Goal: Find specific page/section: Find specific page/section

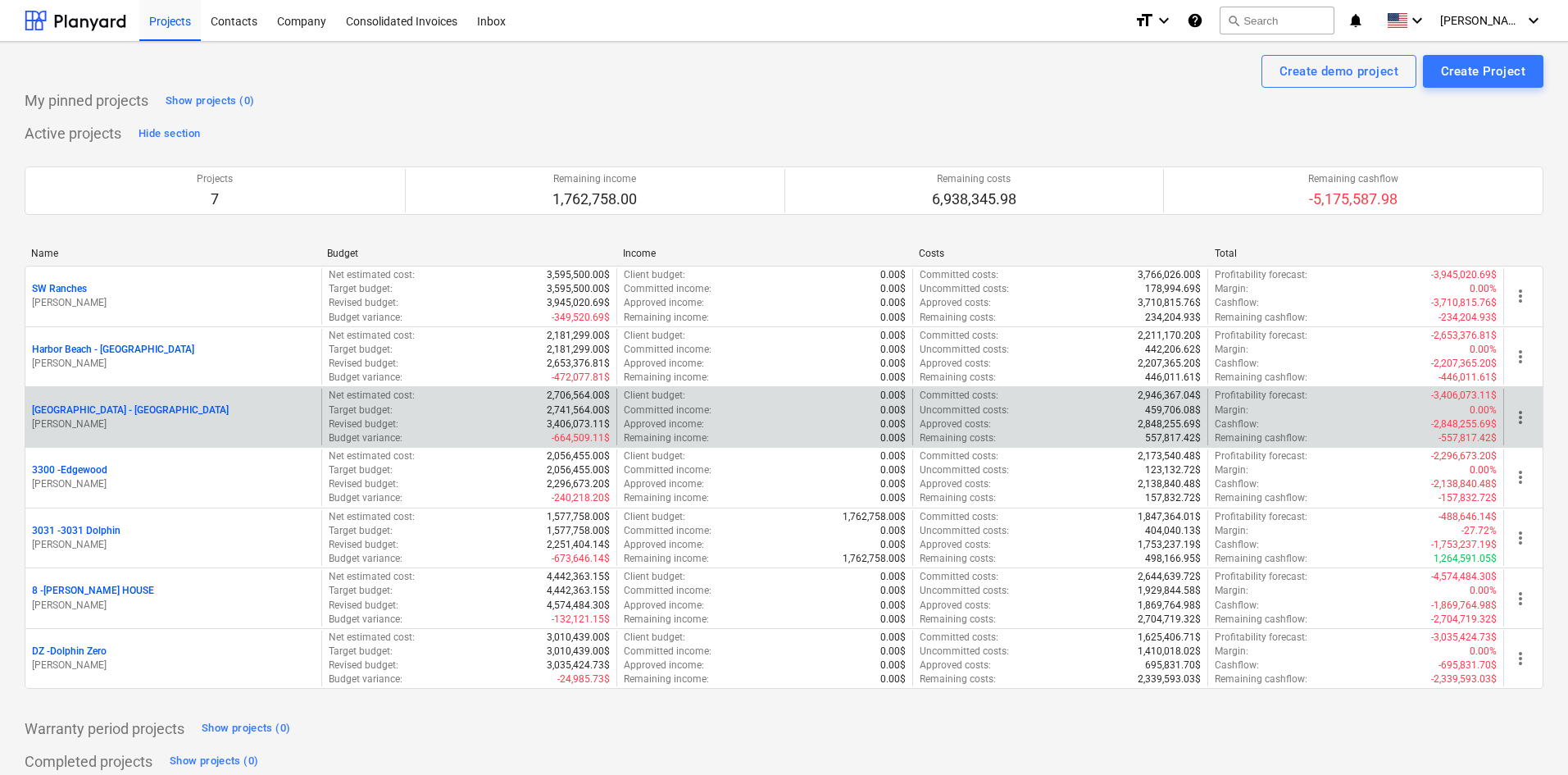
click at [128, 415] on p "[GEOGRAPHIC_DATA] - [GEOGRAPHIC_DATA]" at bounding box center [131, 410] width 197 height 14
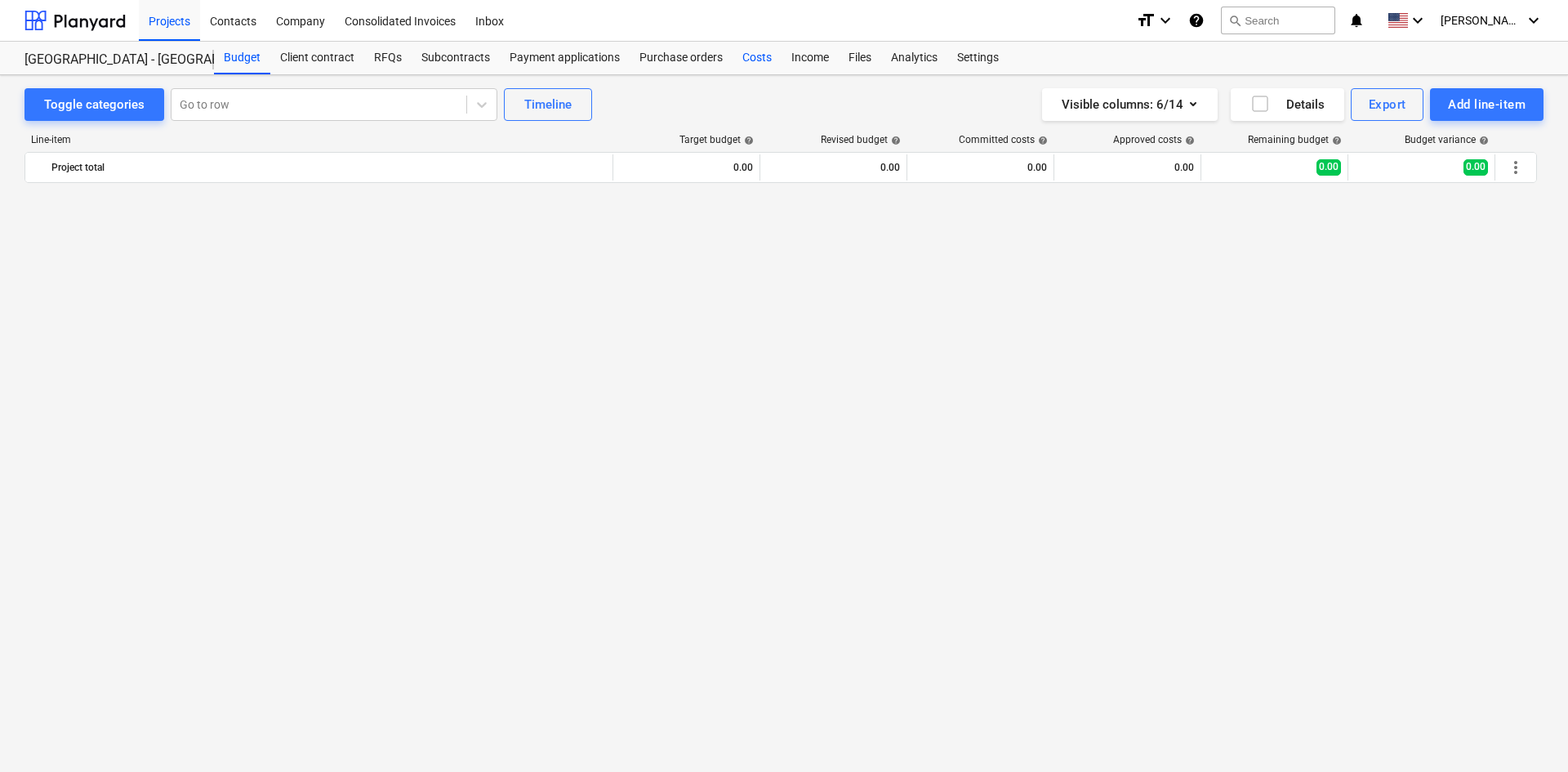
scroll to position [1327, 0]
click at [754, 58] on div "Costs" at bounding box center [757, 57] width 49 height 33
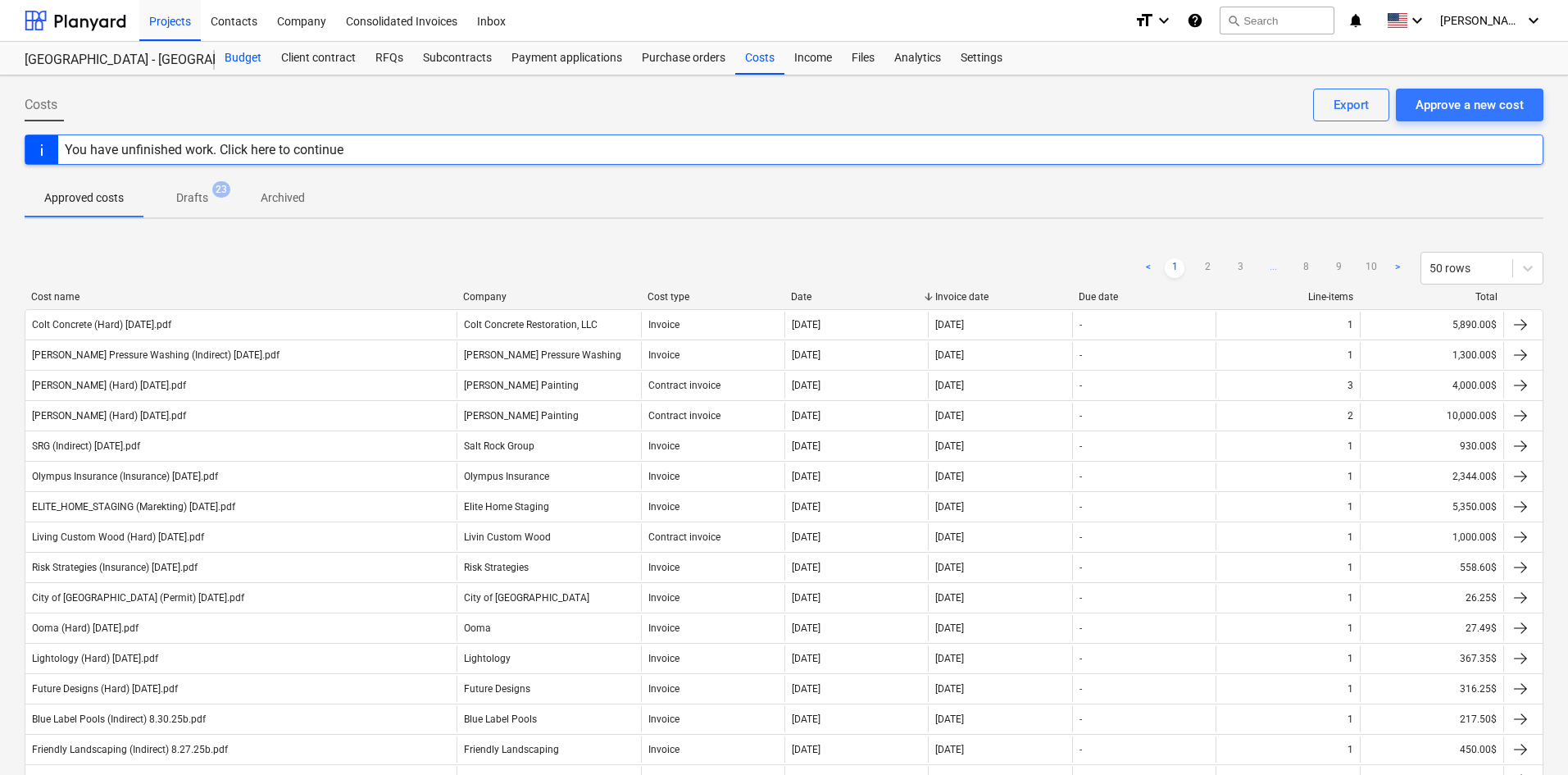
click at [255, 62] on div "Budget" at bounding box center [243, 58] width 57 height 33
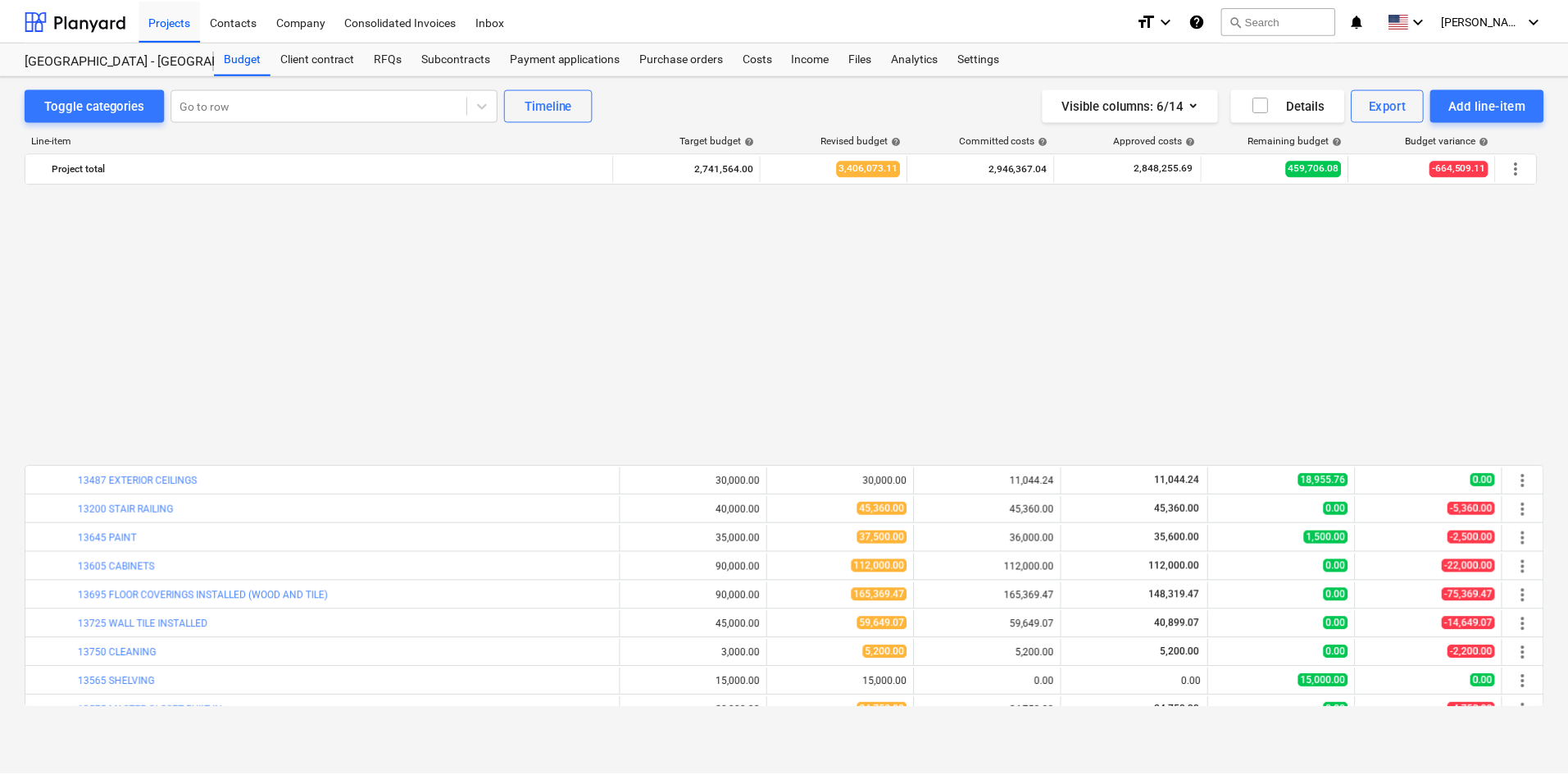
scroll to position [1660, 0]
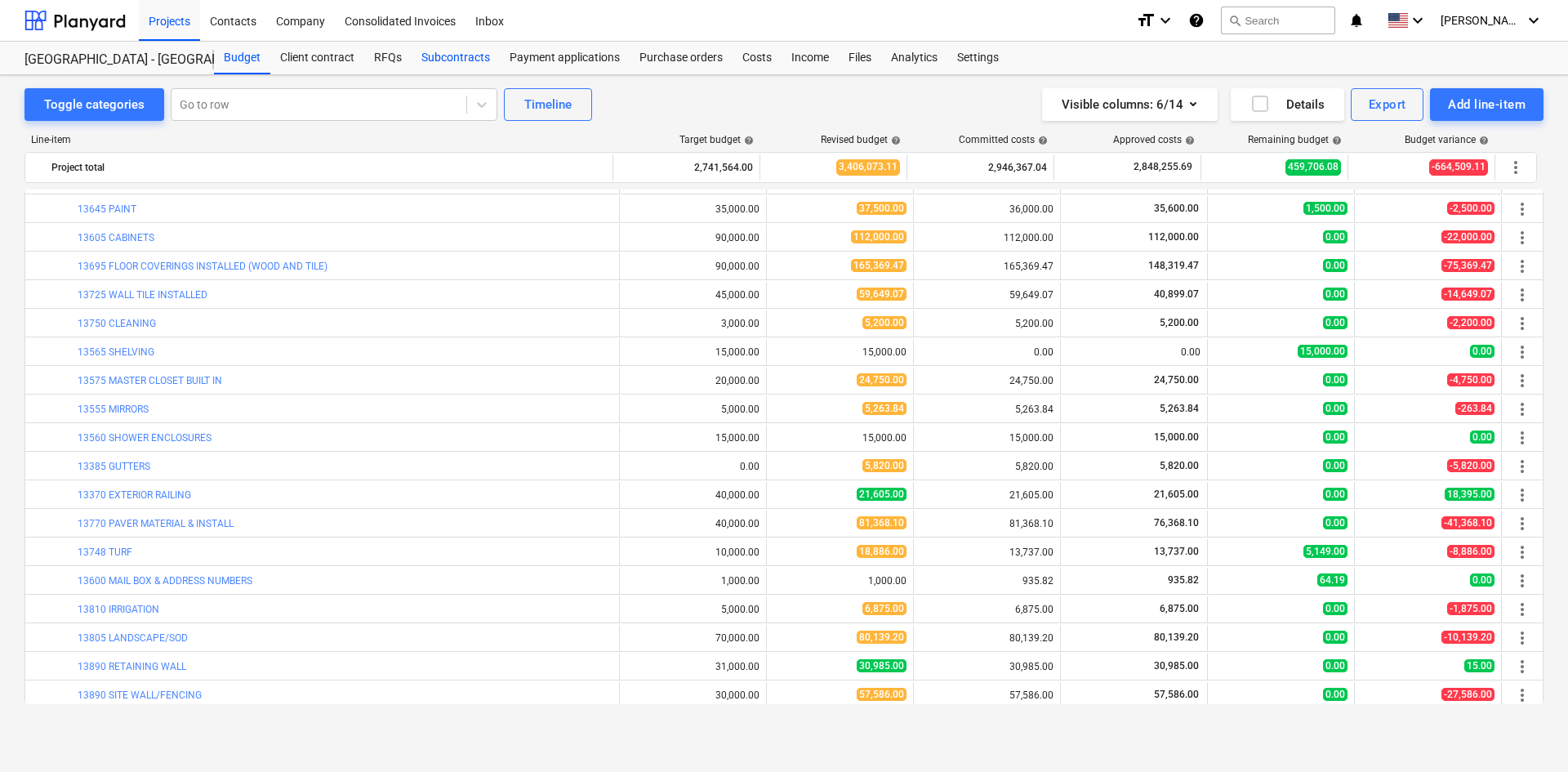
click at [469, 52] on div "Subcontracts" at bounding box center [456, 57] width 89 height 33
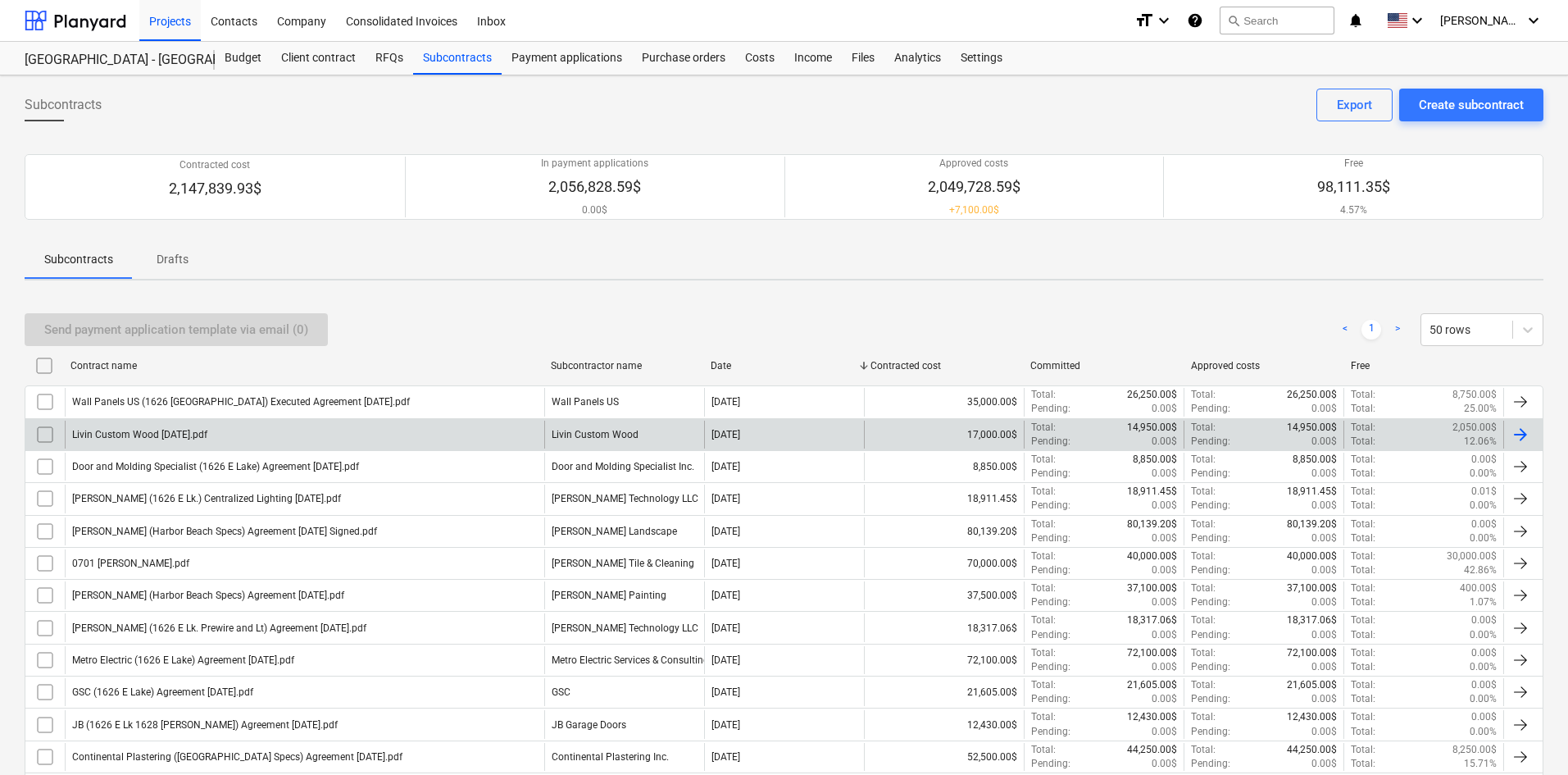
click at [460, 432] on div "Livin Custom Wood [DATE].pdf" at bounding box center [304, 433] width 480 height 27
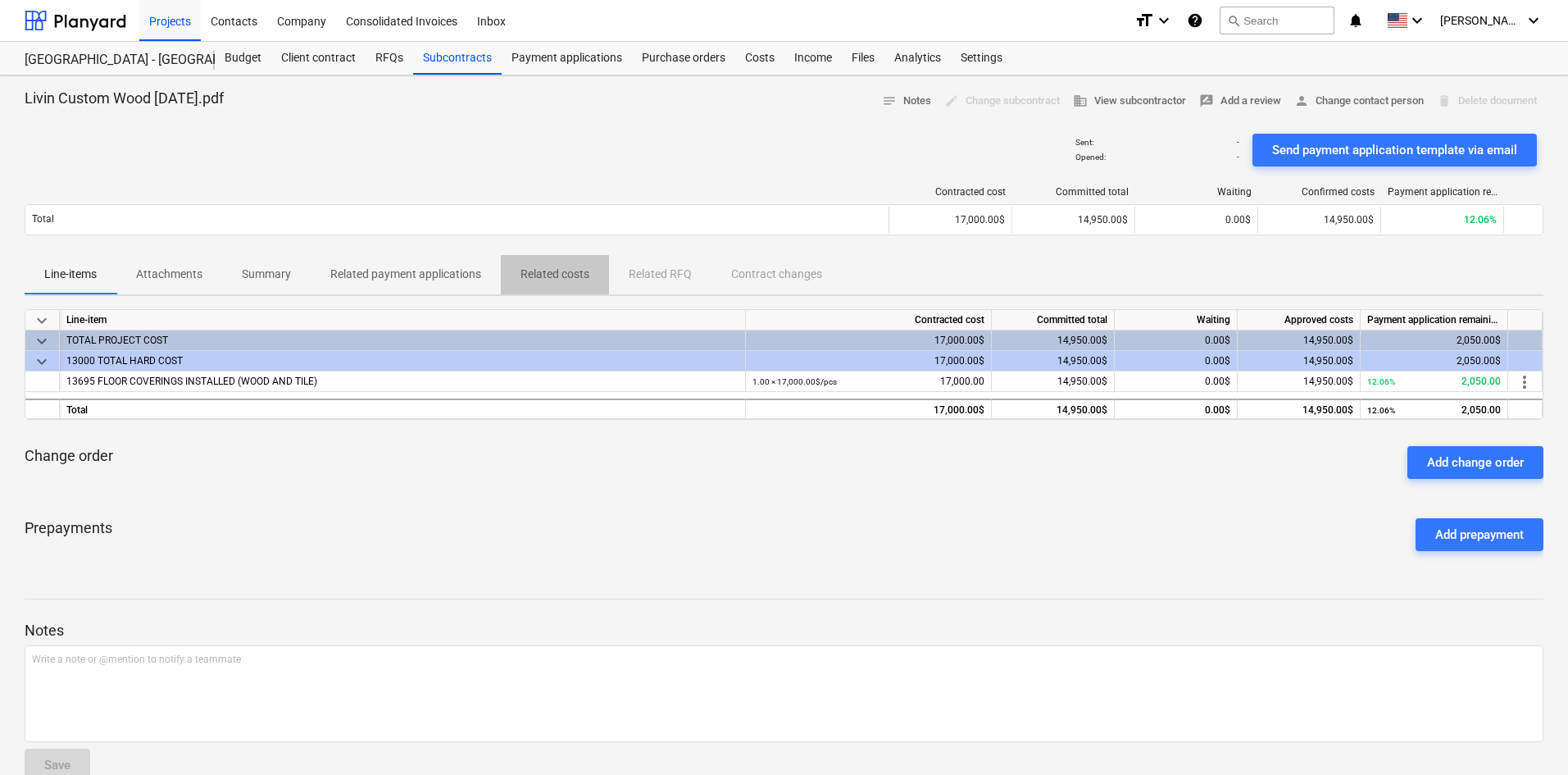
click at [548, 277] on p "Related costs" at bounding box center [555, 274] width 69 height 17
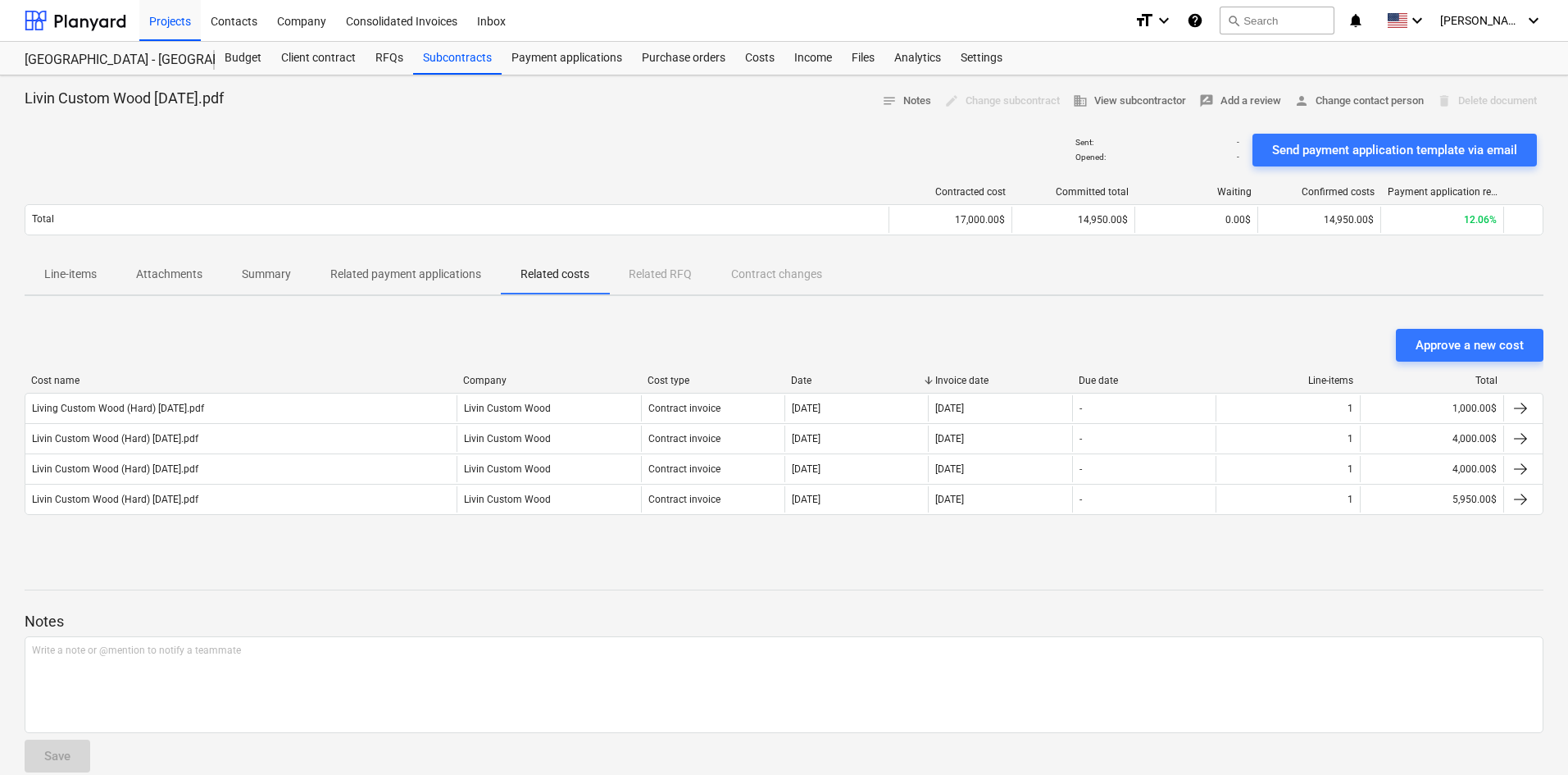
click at [1046, 584] on div "Notes Write a note or @mention to notify a teammate ﻿ Save" at bounding box center [784, 677] width 1519 height 218
click at [409, 328] on div "Approve a new cost" at bounding box center [784, 344] width 1519 height 33
click at [297, 163] on div "Sent : - Opened : - Send payment application template via email" at bounding box center [784, 150] width 1519 height 46
click at [749, 116] on div at bounding box center [784, 120] width 1519 height 13
click at [7, 155] on div "Livin Custom Wood [DATE].pdf notes Notes edit Change subcontract business View …" at bounding box center [784, 437] width 1568 height 723
